Goal: Information Seeking & Learning: Learn about a topic

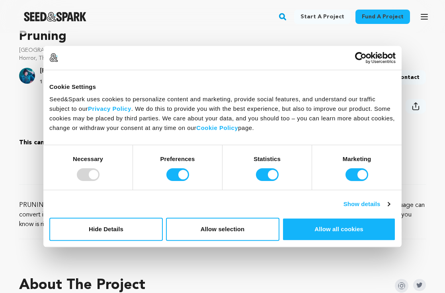
scroll to position [253, 0]
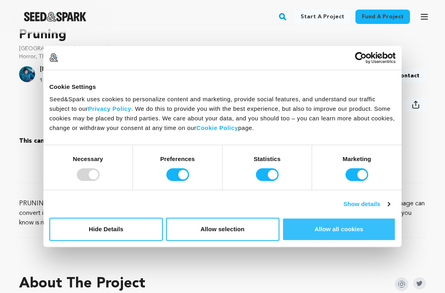
click at [311, 232] on button "Allow all cookies" at bounding box center [339, 228] width 114 height 23
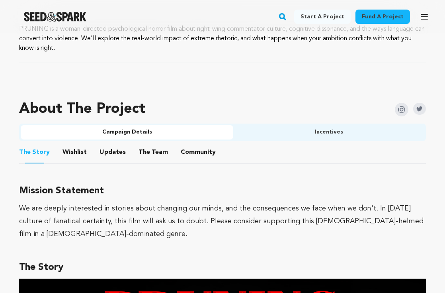
scroll to position [429, 0]
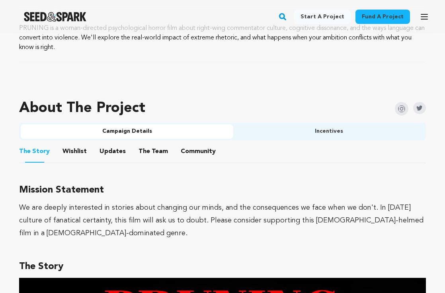
click at [114, 149] on button "Updates" at bounding box center [112, 152] width 19 height 19
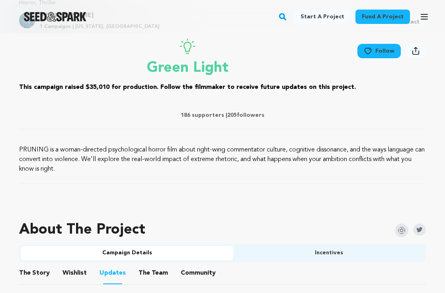
scroll to position [397, 0]
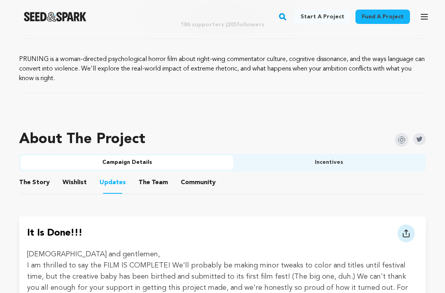
click at [172, 184] on ul "The Story The Story Wishlist Wishlist Updates Updates The Team The Team Communi…" at bounding box center [222, 182] width 407 height 23
click at [148, 184] on button "The Team" at bounding box center [153, 183] width 19 height 19
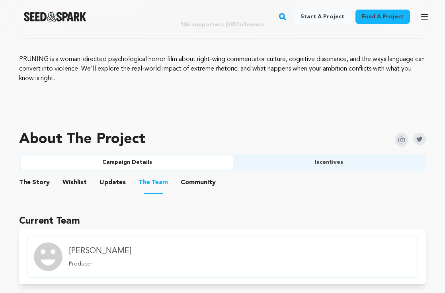
click at [189, 186] on button "Community" at bounding box center [198, 183] width 19 height 19
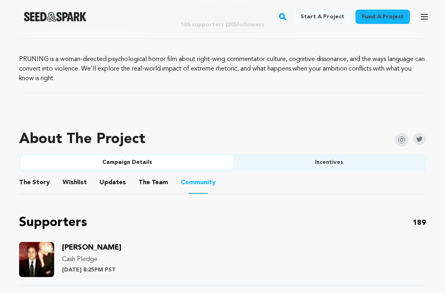
click at [144, 185] on button "The Team" at bounding box center [153, 183] width 19 height 19
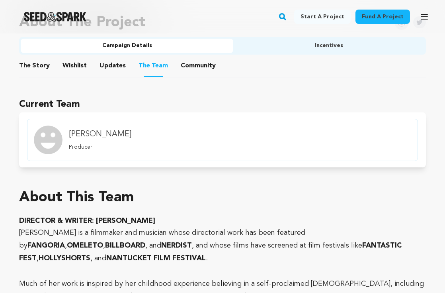
scroll to position [483, 0]
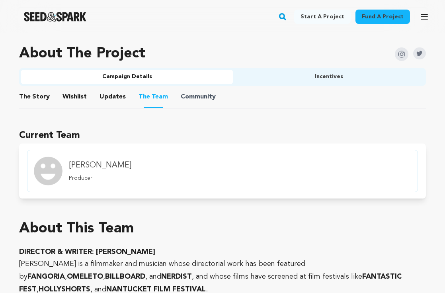
click at [208, 95] on span "Community" at bounding box center [198, 97] width 35 height 10
click at [288, 82] on button "Incentives" at bounding box center [328, 77] width 191 height 14
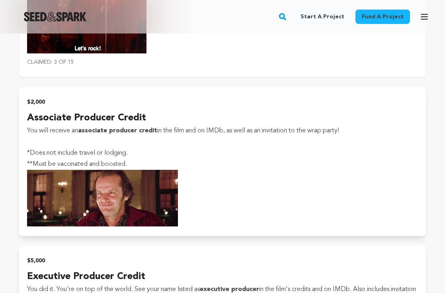
scroll to position [3401, 0]
